Goal: Navigation & Orientation: Find specific page/section

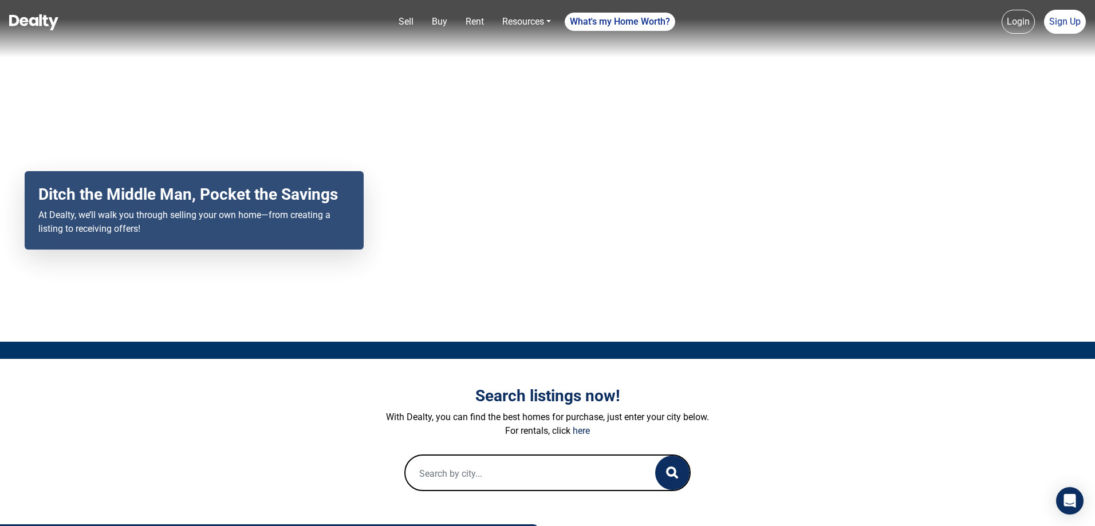
click at [524, 16] on link "Resources" at bounding box center [527, 21] width 58 height 23
click at [529, 25] on link "Resources" at bounding box center [527, 21] width 58 height 23
click at [527, 24] on link "Resources" at bounding box center [527, 21] width 58 height 23
click at [523, 44] on link "Loan Calculator" at bounding box center [509, 47] width 85 height 18
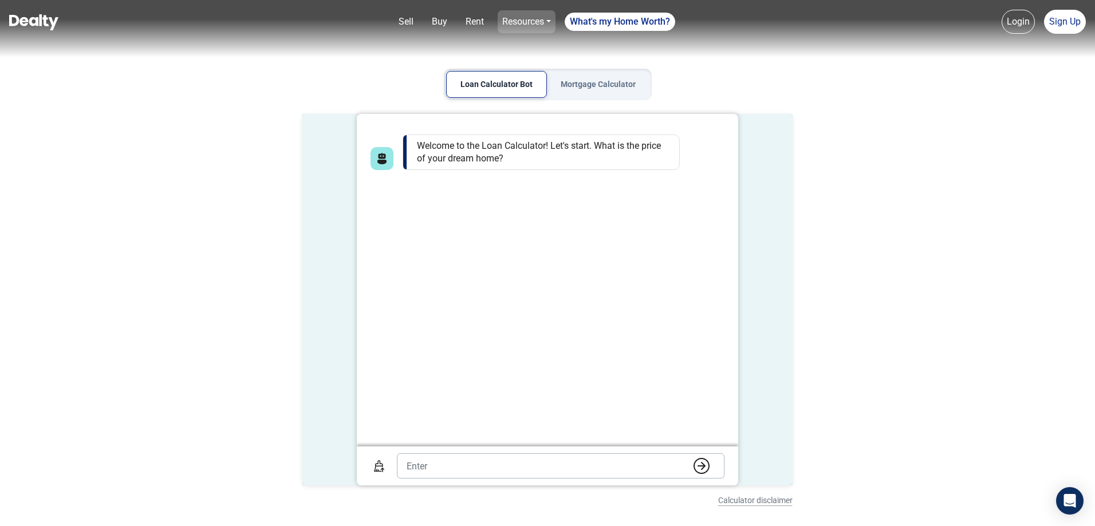
click at [533, 25] on link "Resources" at bounding box center [527, 21] width 58 height 23
click at [511, 61] on link "Loan Options" at bounding box center [509, 65] width 85 height 18
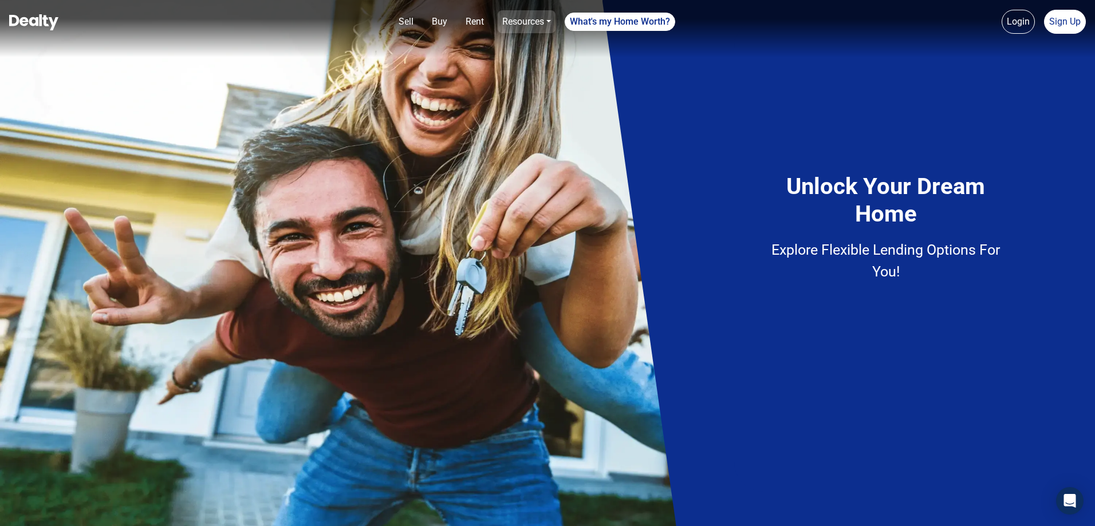
click at [506, 23] on link "Resources" at bounding box center [527, 21] width 58 height 23
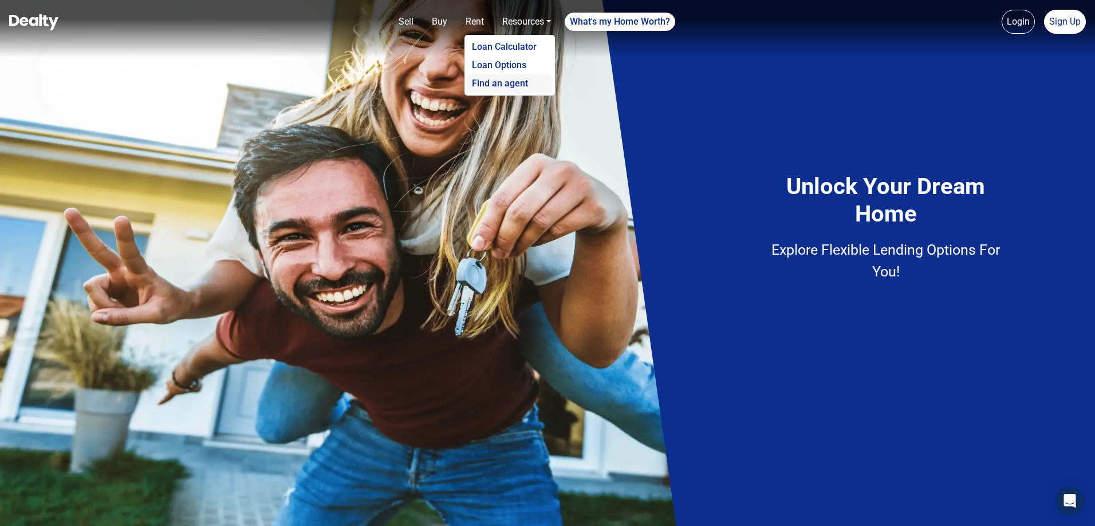
click at [517, 76] on link "Find an agent" at bounding box center [509, 83] width 85 height 18
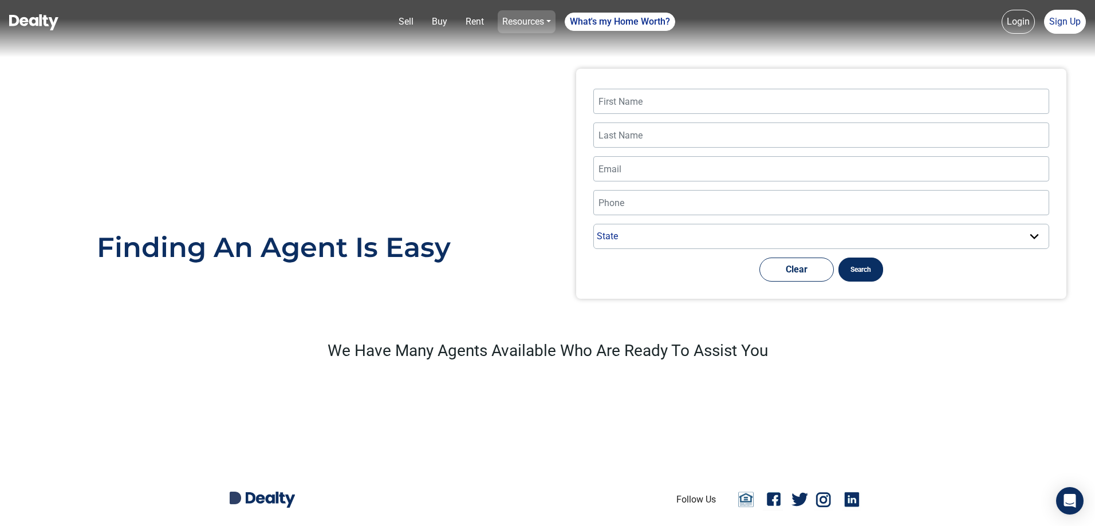
click at [513, 21] on link "Resources" at bounding box center [527, 21] width 58 height 23
click at [502, 82] on link "Find an agent" at bounding box center [509, 83] width 85 height 18
click at [518, 23] on link "Resources" at bounding box center [527, 21] width 58 height 23
click at [557, 146] on div "State Alaska Alabama Arkansas Arizona California Colorado Connecticut District …" at bounding box center [820, 172] width 547 height 253
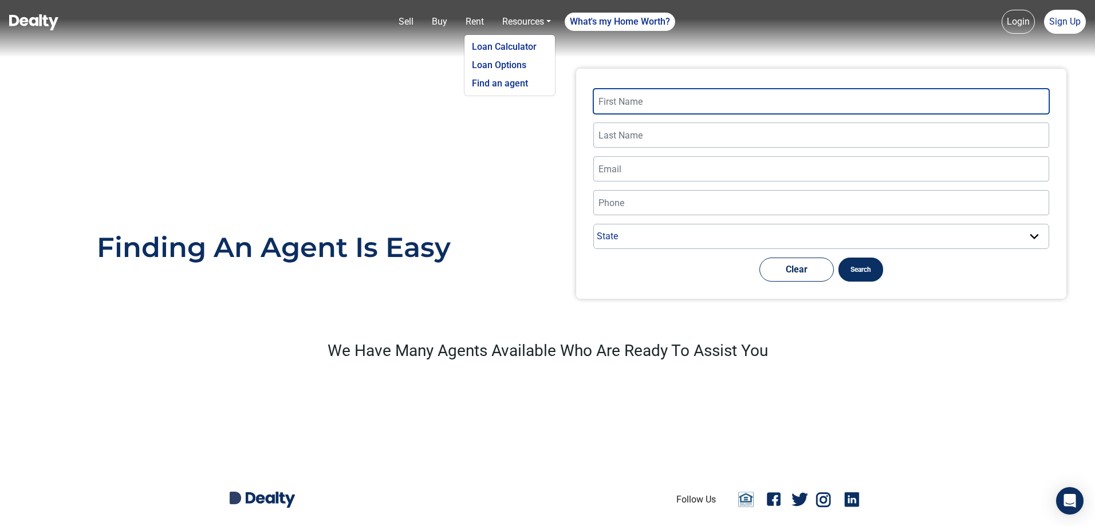
click at [609, 112] on input "text" at bounding box center [821, 101] width 456 height 25
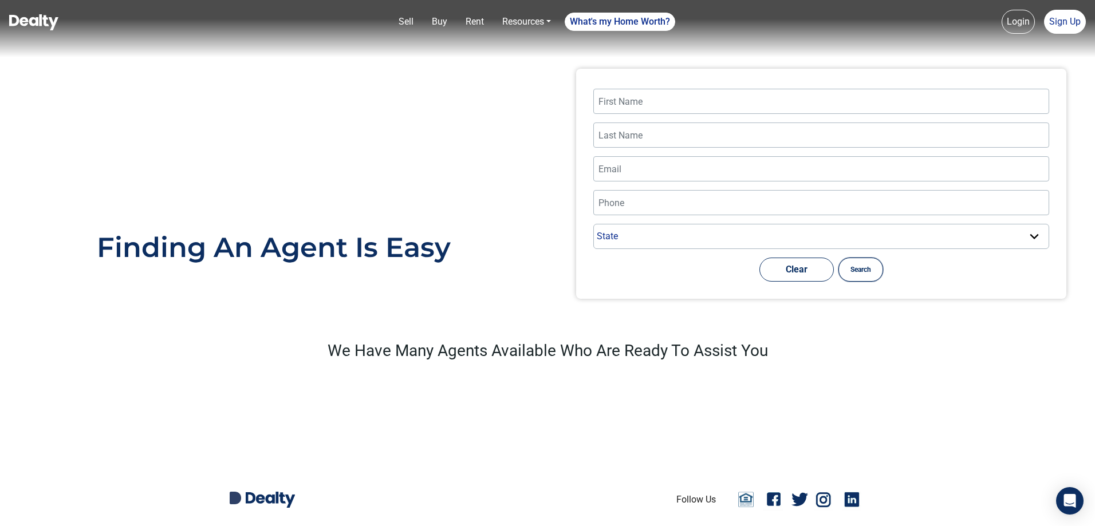
click at [850, 273] on button "Search" at bounding box center [860, 270] width 45 height 24
